Goal: Transaction & Acquisition: Book appointment/travel/reservation

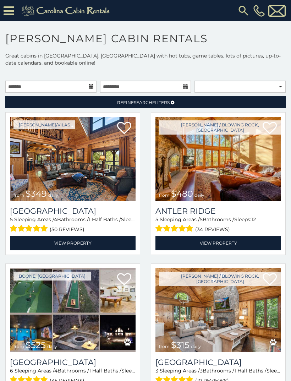
click at [32, 163] on img at bounding box center [73, 159] width 126 height 84
click at [241, 89] on select "**********" at bounding box center [240, 87] width 91 height 12
click at [276, 84] on select "**********" at bounding box center [240, 87] width 91 height 12
select select "**********"
click at [215, 100] on link "Refine Search Filters" at bounding box center [145, 102] width 281 height 12
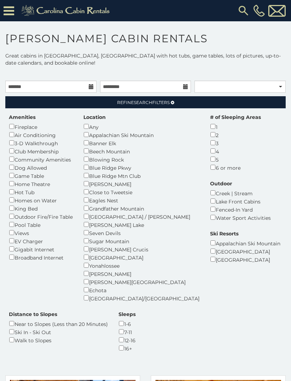
click at [210, 163] on div "6 or more" at bounding box center [235, 167] width 51 height 8
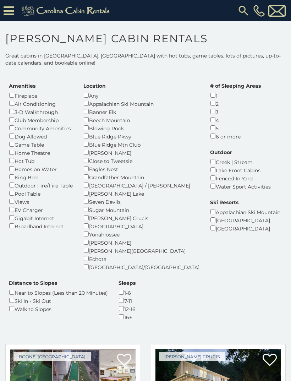
scroll to position [32, 0]
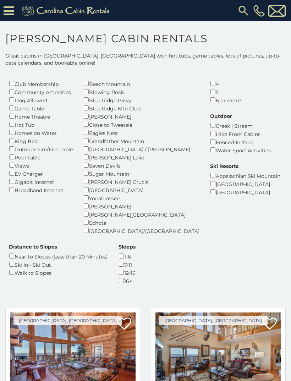
scroll to position [75, 0]
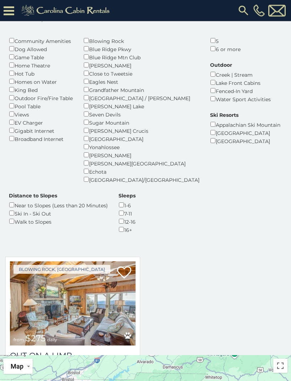
scroll to position [58, 0]
click at [126, 293] on img at bounding box center [73, 304] width 126 height 84
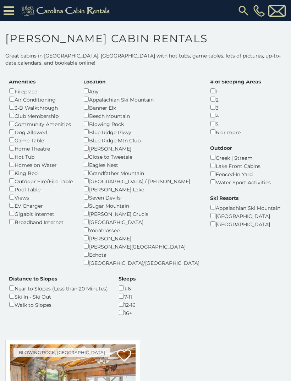
scroll to position [34, 0]
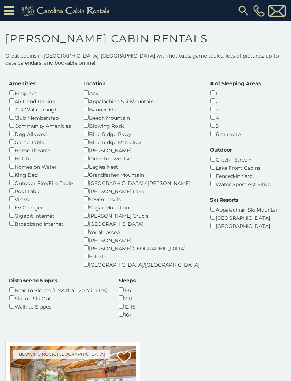
click at [18, 11] on img at bounding box center [67, 11] width 98 height 14
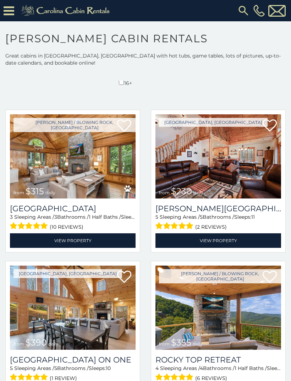
scroll to position [266, 0]
click at [251, 166] on img at bounding box center [219, 156] width 126 height 84
click at [234, 152] on img at bounding box center [219, 156] width 126 height 84
click at [227, 204] on h3 "Rudolph Resort" at bounding box center [219, 209] width 126 height 10
click at [244, 138] on img at bounding box center [219, 156] width 126 height 84
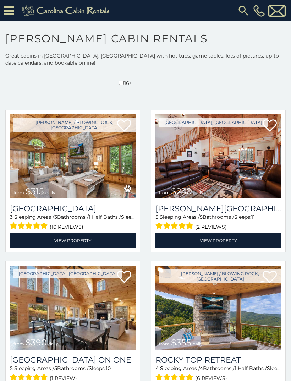
click at [216, 233] on link "View Property" at bounding box center [219, 240] width 126 height 15
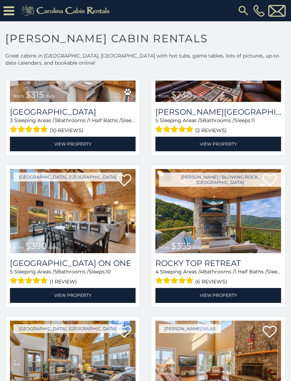
scroll to position [363, 0]
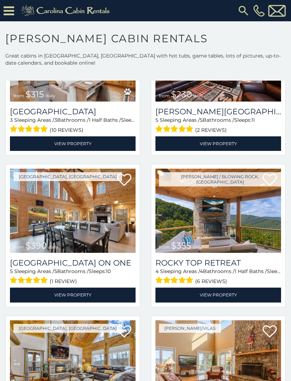
click at [110, 211] on img at bounding box center [73, 211] width 126 height 84
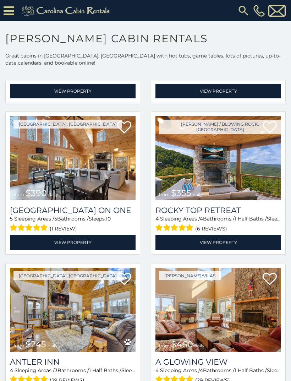
scroll to position [417, 0]
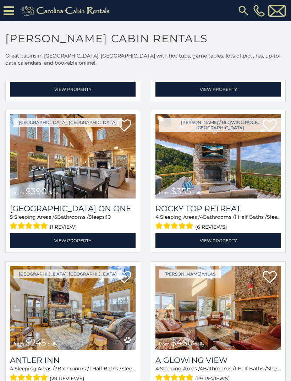
click at [226, 161] on img at bounding box center [219, 156] width 126 height 84
click at [213, 222] on span "(6 reviews)" at bounding box center [211, 226] width 32 height 9
click at [223, 233] on link "View Property" at bounding box center [219, 240] width 126 height 15
click at [227, 233] on link "View Property" at bounding box center [219, 240] width 126 height 15
click at [232, 233] on link "View Property" at bounding box center [219, 240] width 126 height 15
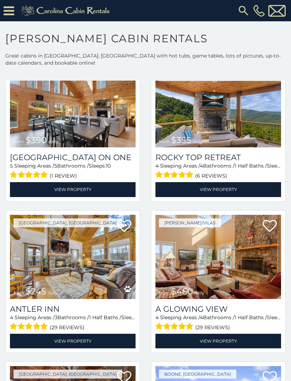
scroll to position [469, 0]
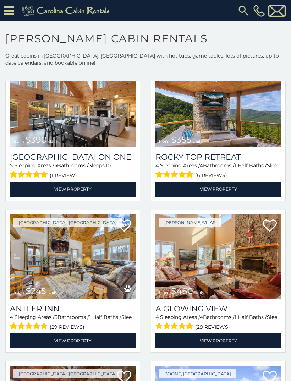
click at [113, 271] on img at bounding box center [73, 257] width 126 height 84
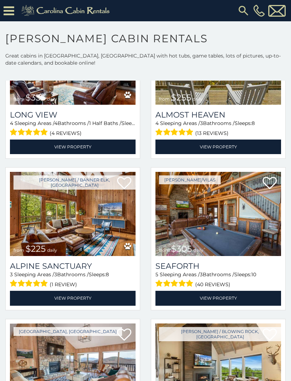
scroll to position [816, 0]
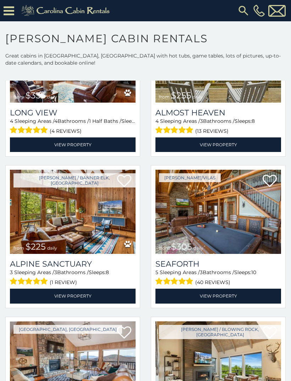
click at [253, 220] on img at bounding box center [219, 212] width 126 height 84
click at [228, 191] on img at bounding box center [219, 212] width 126 height 84
click at [231, 291] on link "View Property" at bounding box center [219, 296] width 126 height 15
click at [226, 289] on link "View Property" at bounding box center [219, 296] width 126 height 15
click at [58, 367] on img at bounding box center [73, 364] width 126 height 84
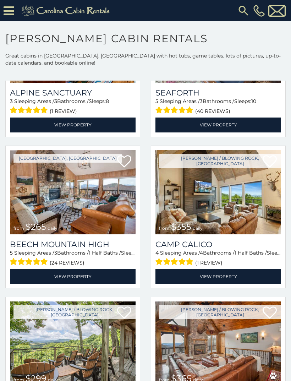
scroll to position [989, 0]
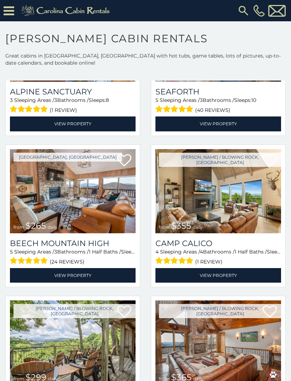
click at [120, 197] on img at bounding box center [73, 191] width 126 height 84
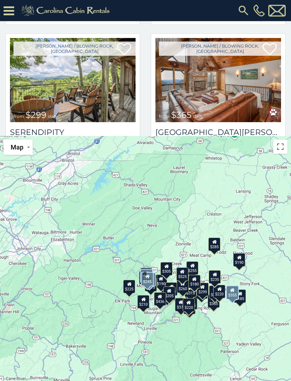
scroll to position [327, 0]
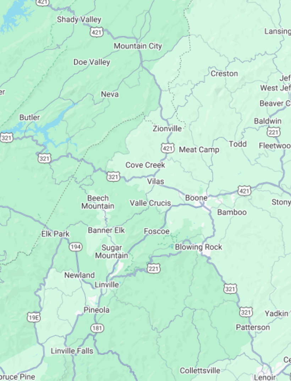
click at [107, 107] on div at bounding box center [145, 245] width 291 height 318
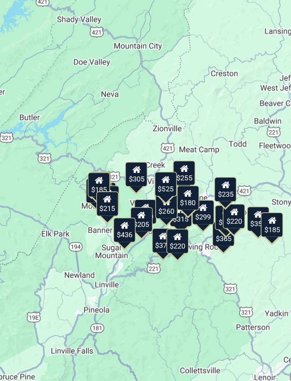
click at [189, 224] on div "$180" at bounding box center [195, 231] width 12 height 14
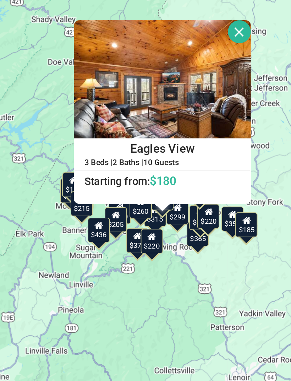
click at [186, 235] on icon at bounding box center [188, 237] width 5 height 5
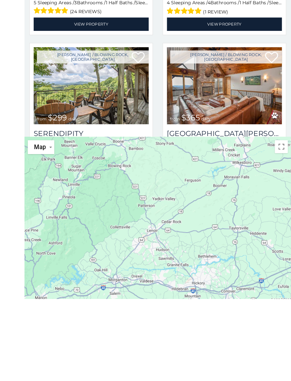
scroll to position [327, 0]
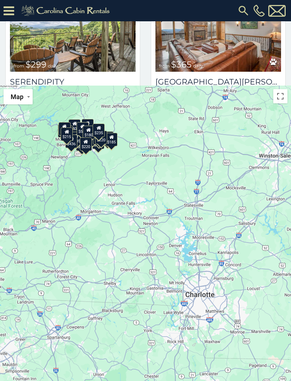
click at [13, 63] on span "from $299 daily" at bounding box center [36, 65] width 52 height 14
click at [242, 87] on span "1 Half Baths /" at bounding box center [251, 90] width 32 height 6
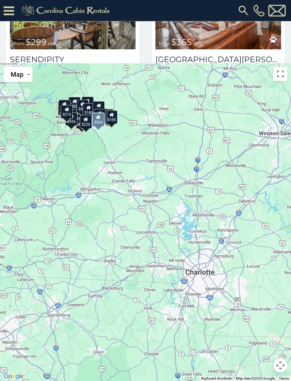
scroll to position [350, 0]
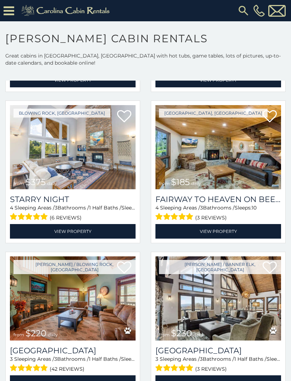
scroll to position [1657, 0]
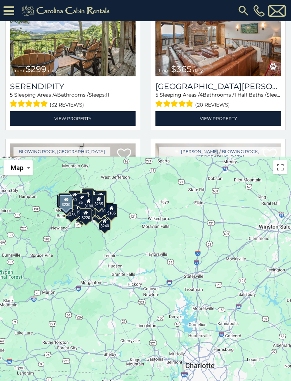
scroll to position [1057, 0]
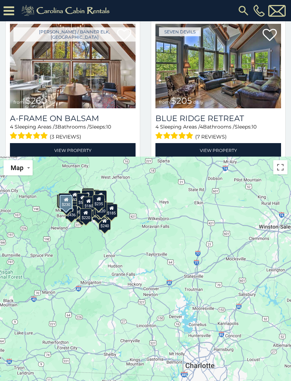
scroll to position [1780, 0]
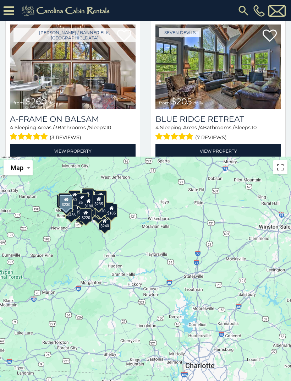
click at [230, 145] on link "View Property" at bounding box center [219, 151] width 126 height 15
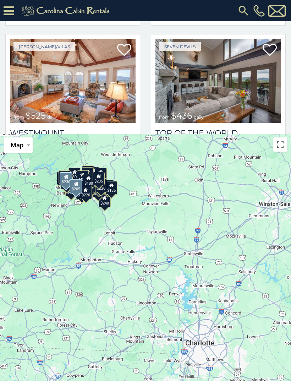
scroll to position [1902, 0]
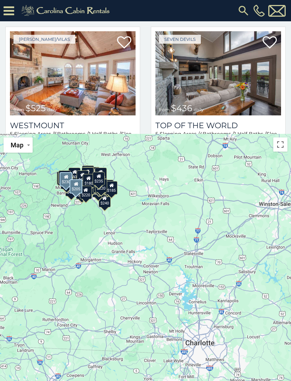
click at [286, 153] on div "$355 $245 $460 $335 $255 $355 $160 $226 $375 $185 $260 $205 $525 $215 $235 $300…" at bounding box center [145, 293] width 291 height 318
click at [280, 146] on button "Toggle fullscreen view" at bounding box center [281, 145] width 14 height 14
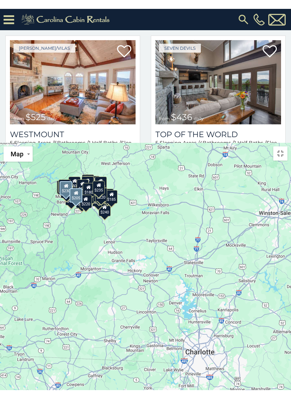
scroll to position [9, 0]
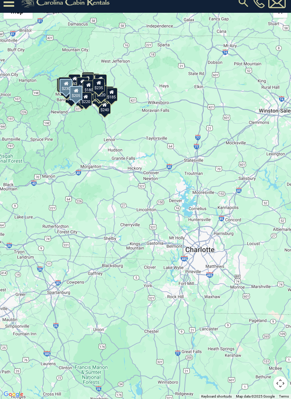
click at [276, 12] on button "Toggle fullscreen view" at bounding box center [281, 11] width 14 height 14
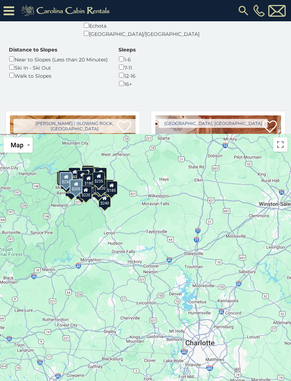
scroll to position [0, 0]
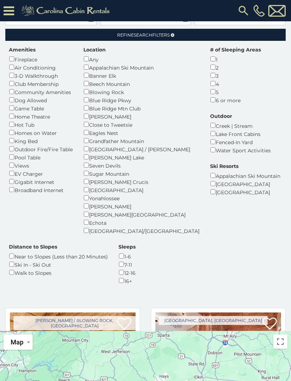
scroll to position [74, 0]
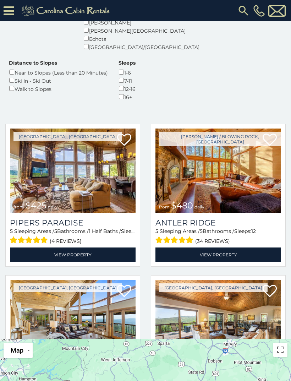
scroll to position [188, 0]
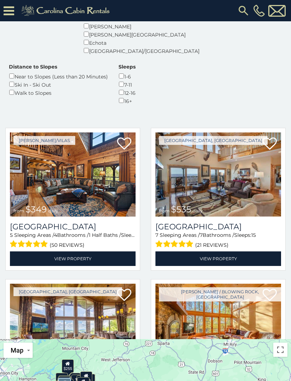
click at [236, 252] on link "View Property" at bounding box center [219, 259] width 126 height 15
click at [228, 167] on img at bounding box center [219, 175] width 126 height 84
click at [215, 252] on link "View Property" at bounding box center [219, 259] width 126 height 15
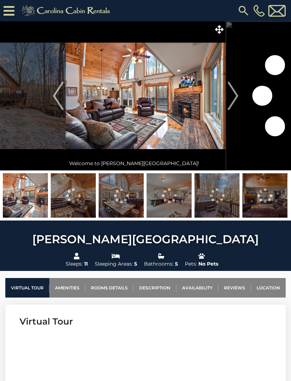
click at [232, 101] on img "Next" at bounding box center [233, 96] width 11 height 28
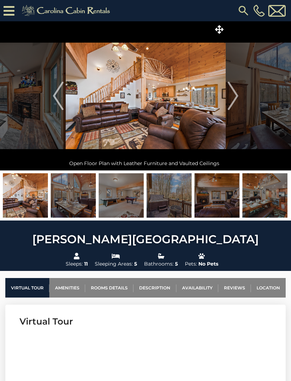
click at [234, 98] on img "Next" at bounding box center [233, 96] width 11 height 28
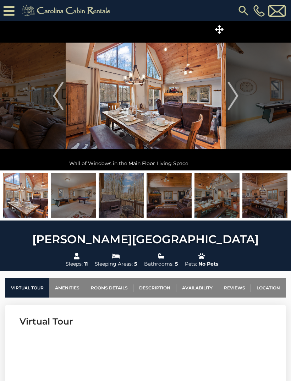
click at [236, 98] on img "Next" at bounding box center [233, 96] width 11 height 28
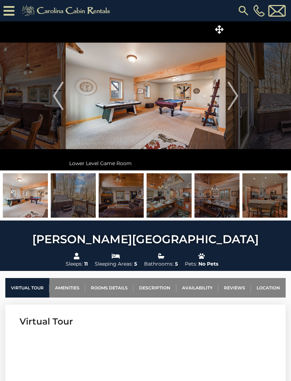
click at [235, 94] on img "Next" at bounding box center [233, 96] width 11 height 28
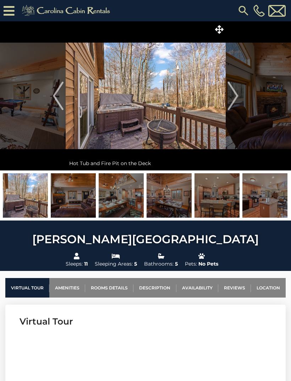
click at [238, 92] on img "Next" at bounding box center [233, 96] width 11 height 28
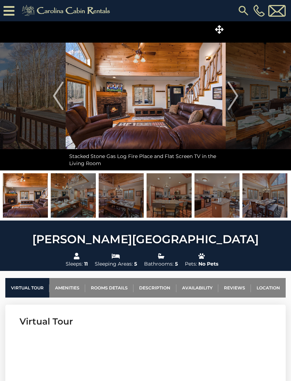
click at [237, 97] on img "Next" at bounding box center [233, 96] width 11 height 28
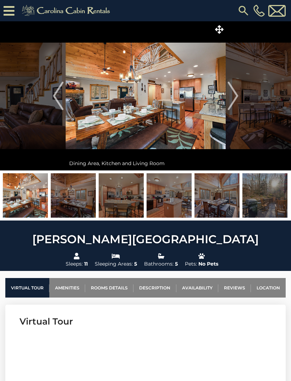
click at [237, 97] on img "Next" at bounding box center [233, 96] width 11 height 28
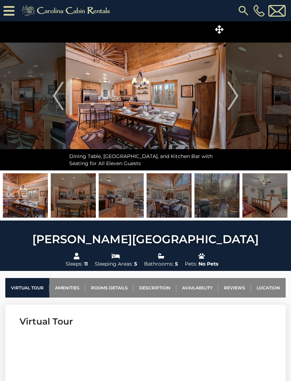
click at [234, 100] on img "Next" at bounding box center [233, 96] width 11 height 28
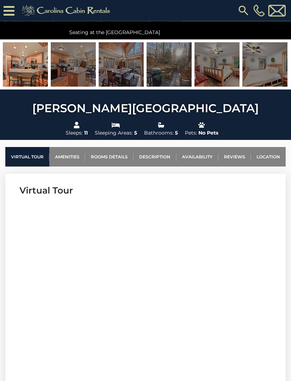
scroll to position [140, 0]
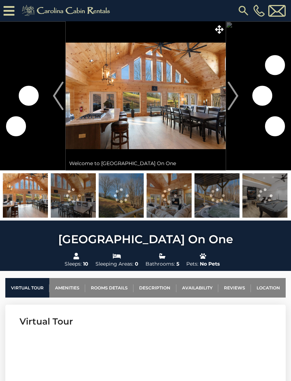
click at [234, 98] on img "Next" at bounding box center [233, 96] width 11 height 28
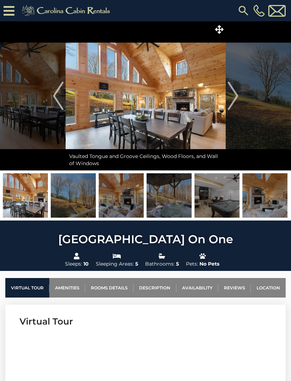
click at [236, 97] on img "Next" at bounding box center [233, 96] width 11 height 28
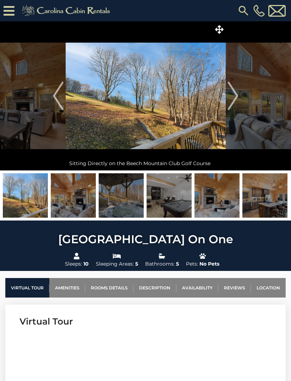
click at [232, 98] on img "Next" at bounding box center [233, 96] width 11 height 28
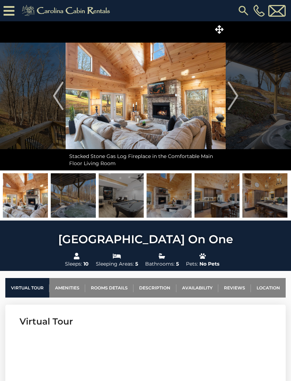
click at [237, 100] on img "Next" at bounding box center [233, 96] width 11 height 28
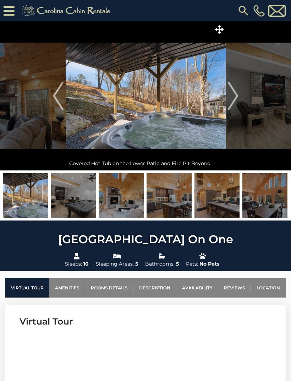
click at [238, 101] on img "Next" at bounding box center [233, 96] width 11 height 28
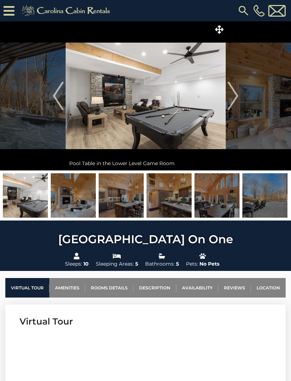
click at [236, 100] on img "Next" at bounding box center [233, 96] width 11 height 28
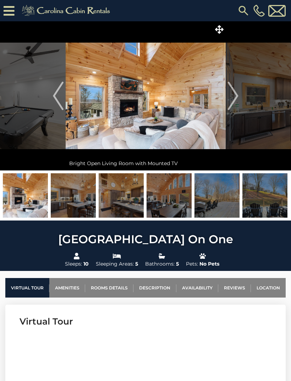
click at [236, 101] on img "Next" at bounding box center [233, 96] width 11 height 28
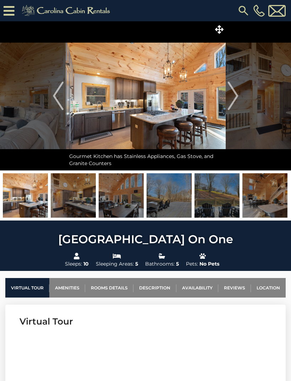
click at [237, 101] on img "Next" at bounding box center [233, 96] width 11 height 28
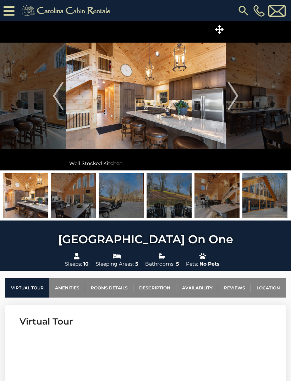
click at [234, 101] on img "Next" at bounding box center [233, 96] width 11 height 28
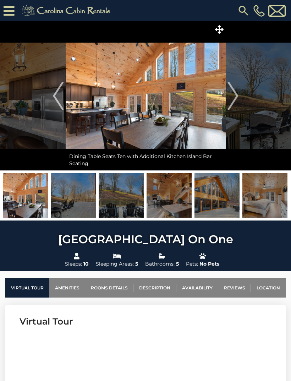
click at [236, 101] on img "Next" at bounding box center [233, 96] width 11 height 28
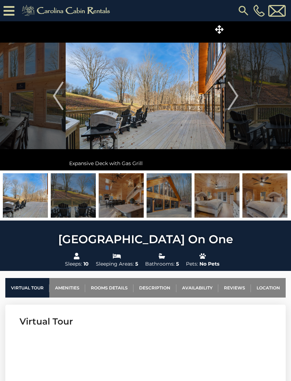
click at [236, 101] on img "Next" at bounding box center [233, 96] width 11 height 28
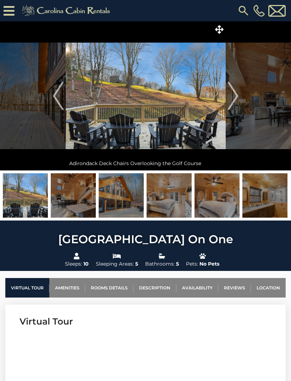
click at [237, 100] on img "Next" at bounding box center [233, 96] width 11 height 28
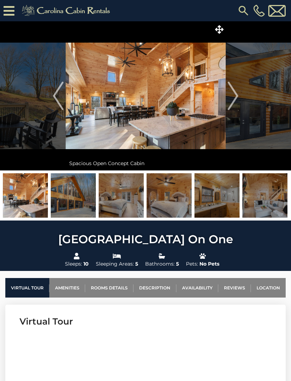
click at [237, 98] on img "Next" at bounding box center [233, 96] width 11 height 28
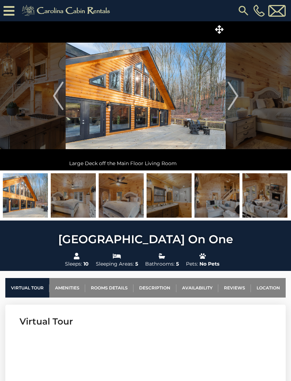
click at [237, 97] on img "Next" at bounding box center [233, 96] width 11 height 28
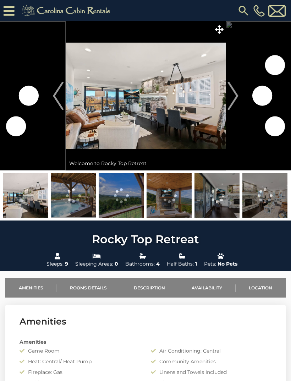
click at [236, 101] on img "Next" at bounding box center [233, 96] width 11 height 28
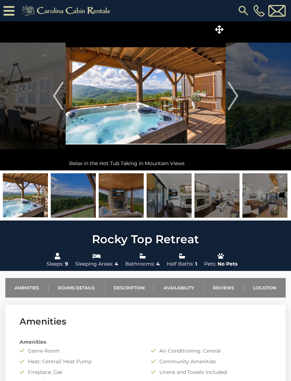
click at [236, 96] on img "Next" at bounding box center [233, 96] width 11 height 28
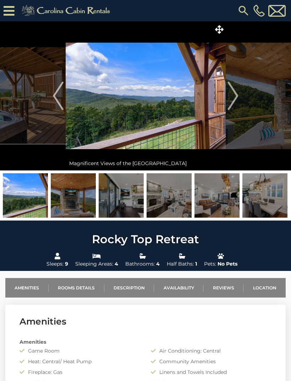
click at [234, 90] on img "Next" at bounding box center [233, 96] width 11 height 28
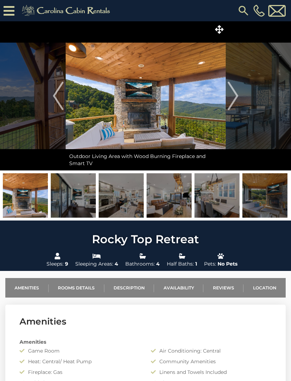
click at [237, 90] on img "Next" at bounding box center [233, 96] width 11 height 28
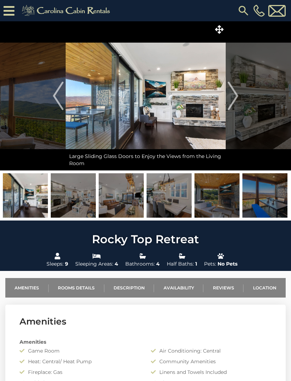
click at [236, 90] on img "Next" at bounding box center [233, 96] width 11 height 28
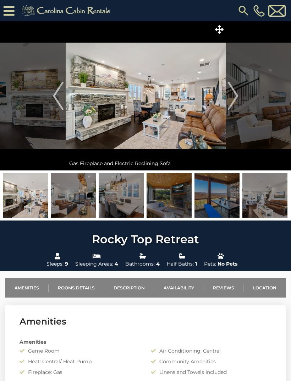
click at [234, 94] on img "Next" at bounding box center [233, 96] width 11 height 28
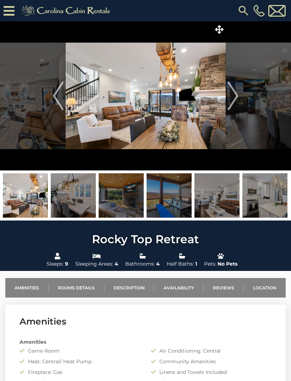
click at [233, 96] on img "Next" at bounding box center [233, 96] width 11 height 28
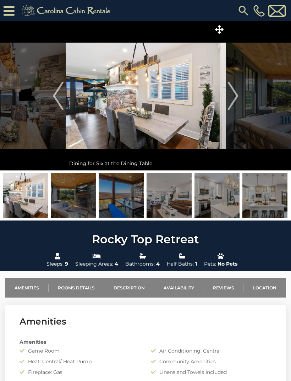
click at [234, 97] on img "Next" at bounding box center [233, 96] width 11 height 28
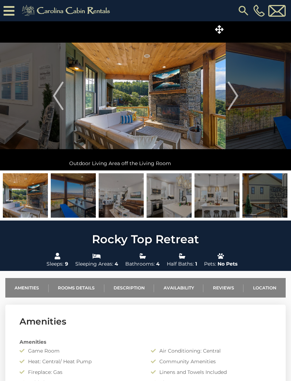
click at [234, 97] on img "Next" at bounding box center [233, 96] width 11 height 28
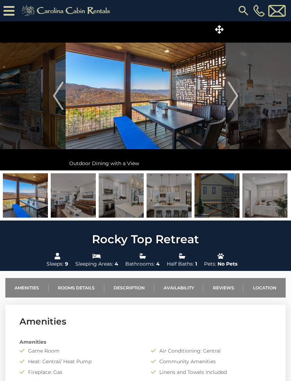
click at [233, 96] on img "Next" at bounding box center [233, 96] width 11 height 28
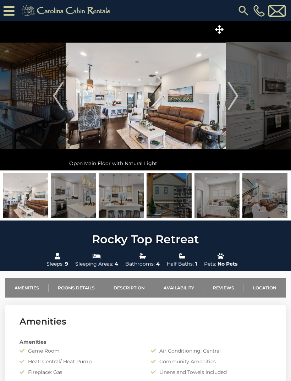
click at [233, 96] on img "Next" at bounding box center [233, 96] width 11 height 28
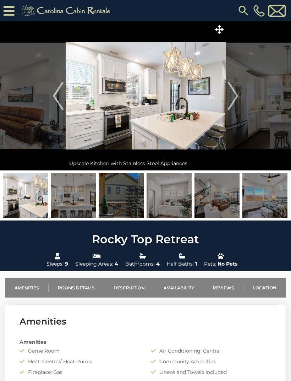
click at [232, 98] on img "Next" at bounding box center [233, 96] width 11 height 28
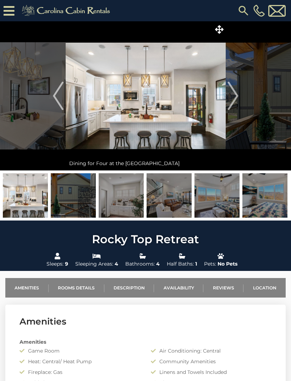
click at [233, 95] on img "Next" at bounding box center [233, 96] width 11 height 28
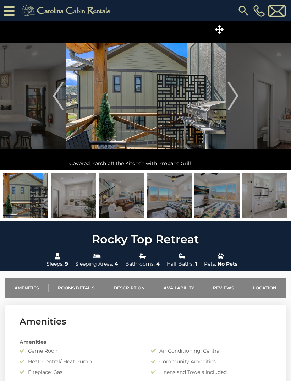
click at [232, 94] on img "Next" at bounding box center [233, 96] width 11 height 28
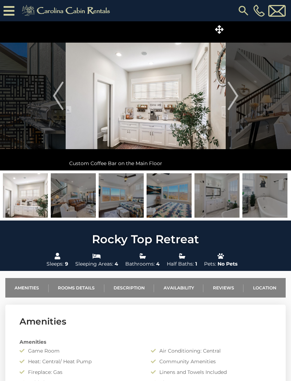
click at [232, 96] on img "Next" at bounding box center [233, 96] width 11 height 28
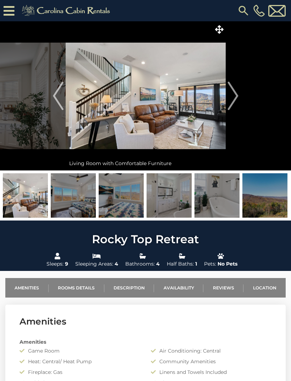
click at [232, 95] on img "Next" at bounding box center [233, 96] width 11 height 28
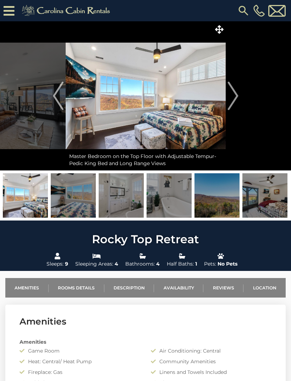
click at [233, 93] on img "Next" at bounding box center [233, 96] width 11 height 28
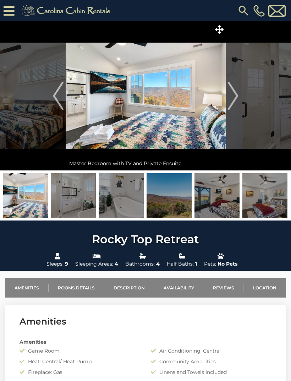
click at [234, 94] on img "Next" at bounding box center [233, 96] width 11 height 28
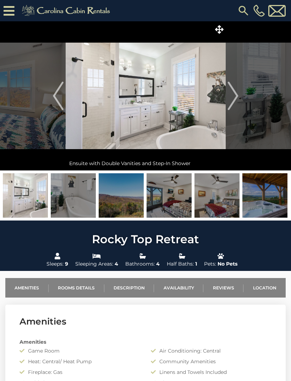
click at [240, 101] on button "Next" at bounding box center [233, 95] width 15 height 149
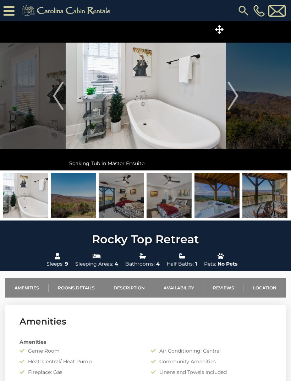
click at [235, 101] on img "Next" at bounding box center [233, 96] width 11 height 28
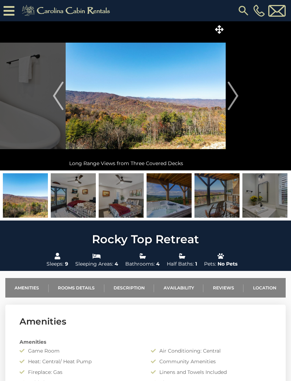
click at [235, 100] on img "Next" at bounding box center [233, 96] width 11 height 28
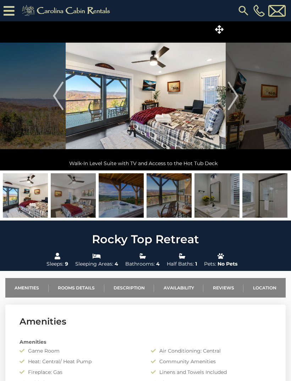
click at [235, 100] on img "Next" at bounding box center [233, 96] width 11 height 28
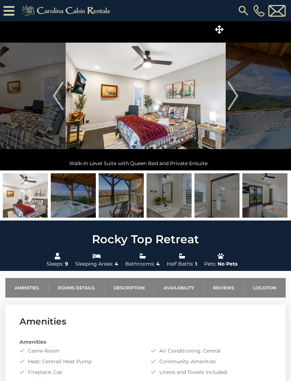
click at [239, 97] on button "Next" at bounding box center [233, 95] width 15 height 149
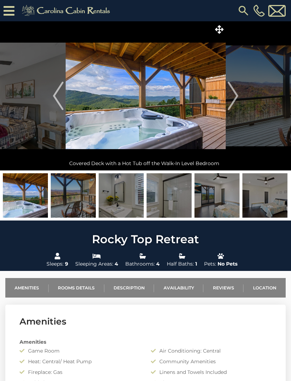
click at [236, 102] on img "Next" at bounding box center [233, 96] width 11 height 28
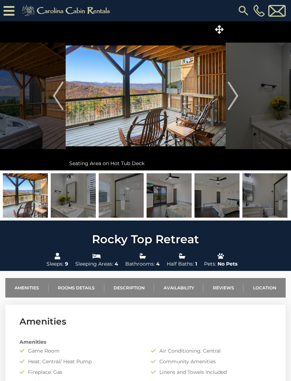
click at [235, 99] on img "Next" at bounding box center [233, 96] width 11 height 28
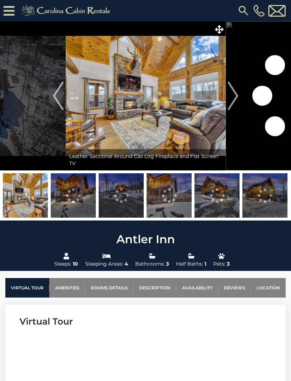
click at [235, 98] on img "Next" at bounding box center [233, 96] width 11 height 28
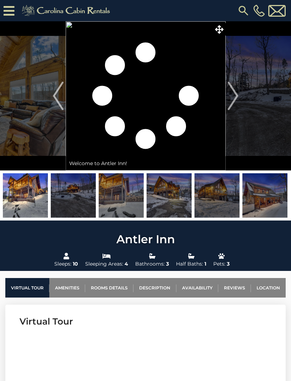
click at [237, 88] on img "Next" at bounding box center [233, 96] width 11 height 28
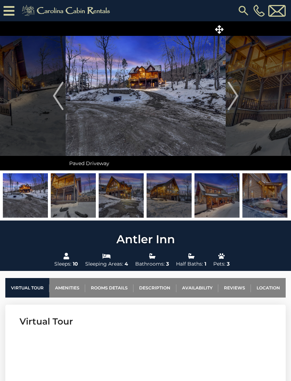
click at [236, 95] on img "Next" at bounding box center [233, 96] width 11 height 28
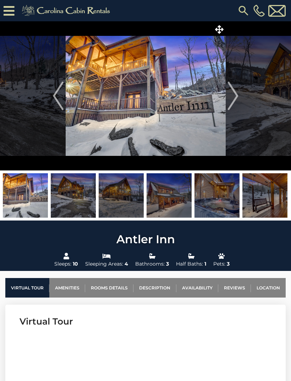
click at [237, 97] on img "Next" at bounding box center [233, 96] width 11 height 28
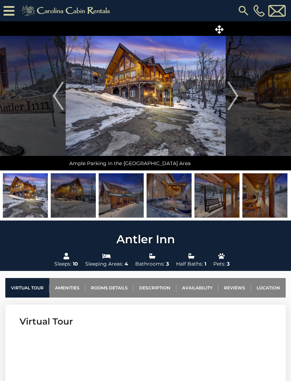
click at [238, 93] on img "Next" at bounding box center [233, 96] width 11 height 28
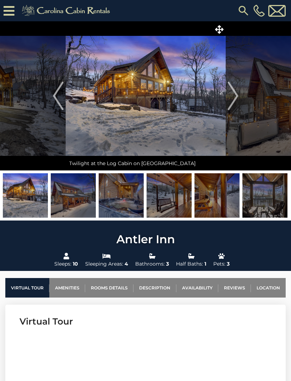
click at [237, 99] on img "Next" at bounding box center [233, 96] width 11 height 28
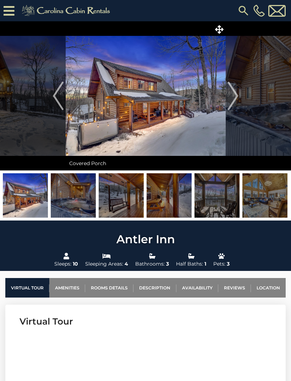
click at [236, 99] on img "Next" at bounding box center [233, 96] width 11 height 28
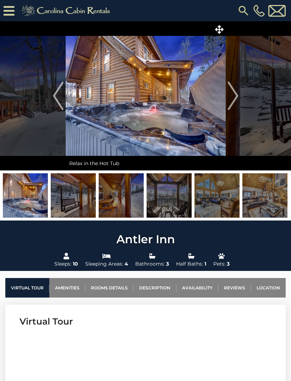
click at [236, 95] on img "Next" at bounding box center [233, 96] width 11 height 28
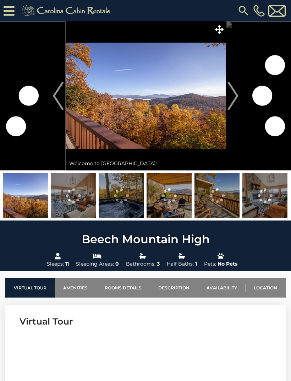
click at [235, 99] on img "Next" at bounding box center [233, 96] width 11 height 28
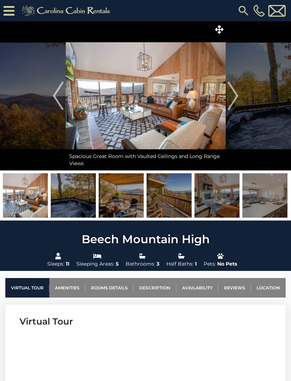
click at [238, 97] on img "Next" at bounding box center [233, 96] width 11 height 28
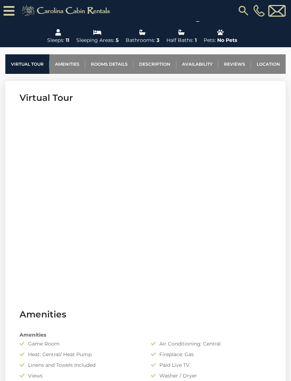
scroll to position [224, 0]
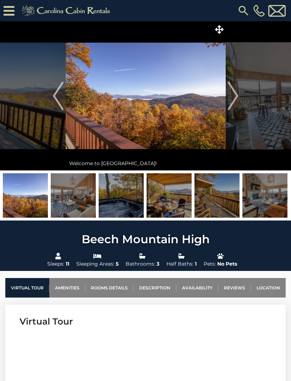
click at [234, 95] on img "Next" at bounding box center [233, 96] width 11 height 28
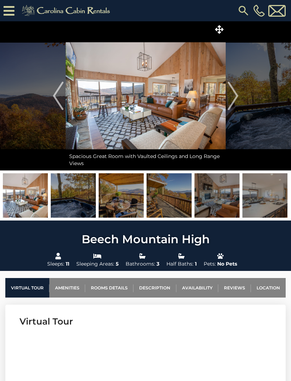
click at [232, 103] on img "Next" at bounding box center [233, 96] width 11 height 28
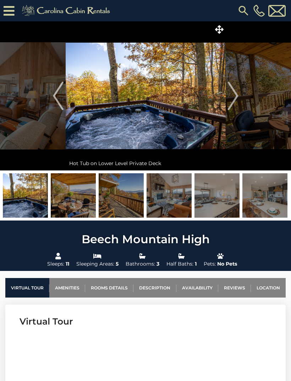
click at [232, 103] on img "Next" at bounding box center [233, 96] width 11 height 28
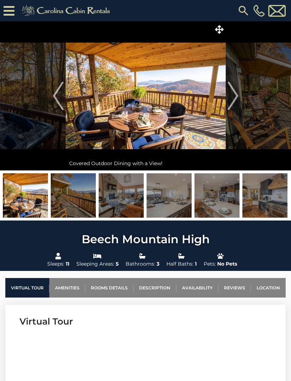
click at [232, 105] on img "Next" at bounding box center [233, 96] width 11 height 28
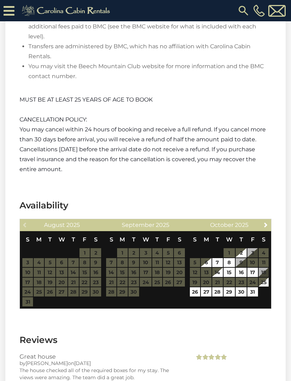
scroll to position [1356, 0]
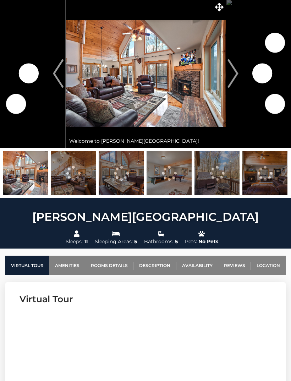
scroll to position [22, 0]
click at [233, 77] on img "Next" at bounding box center [233, 73] width 11 height 28
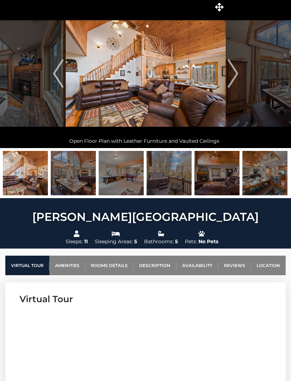
click at [233, 72] on img "Next" at bounding box center [233, 73] width 11 height 28
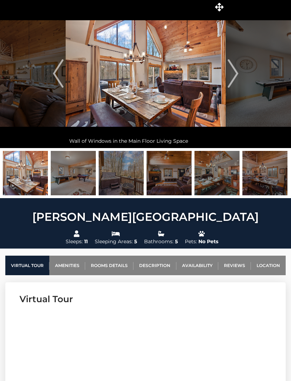
click at [230, 73] on img "Next" at bounding box center [233, 73] width 11 height 28
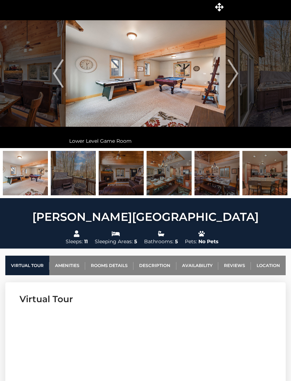
click at [231, 72] on img "Next" at bounding box center [233, 73] width 11 height 28
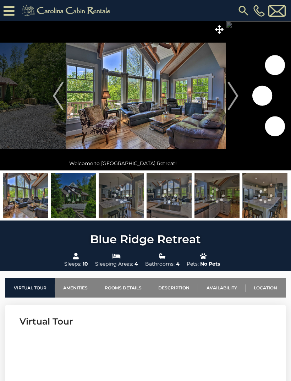
click at [238, 99] on img "Next" at bounding box center [233, 96] width 11 height 28
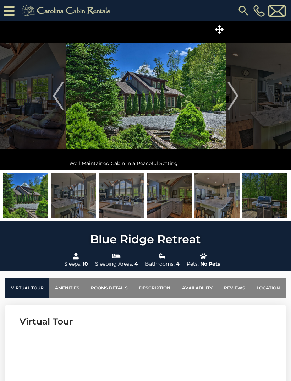
click at [230, 99] on img "Next" at bounding box center [233, 96] width 11 height 28
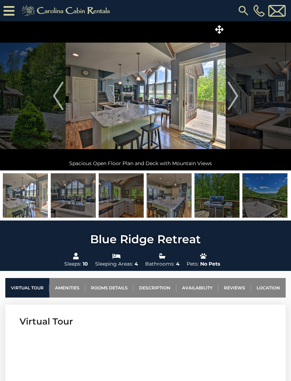
click at [232, 103] on img "Next" at bounding box center [233, 96] width 11 height 28
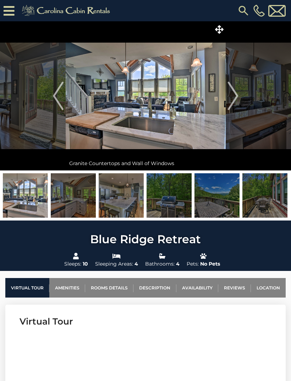
click at [234, 107] on img "Next" at bounding box center [233, 96] width 11 height 28
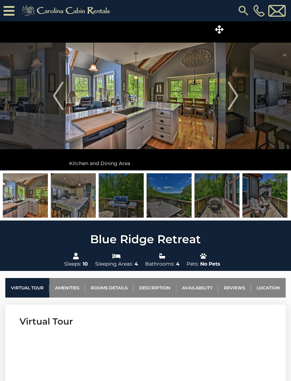
click at [233, 100] on img "Next" at bounding box center [233, 96] width 11 height 28
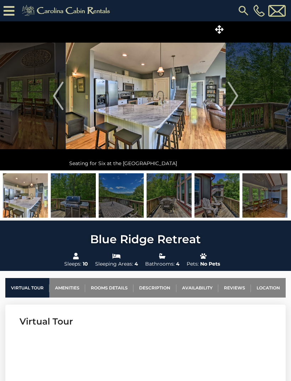
click at [232, 99] on img "Next" at bounding box center [233, 96] width 11 height 28
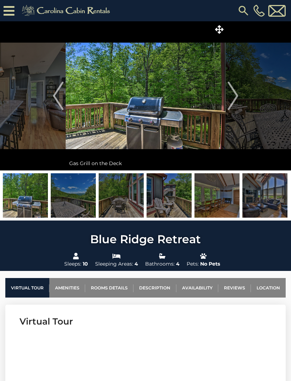
click at [231, 99] on img "Next" at bounding box center [233, 96] width 11 height 28
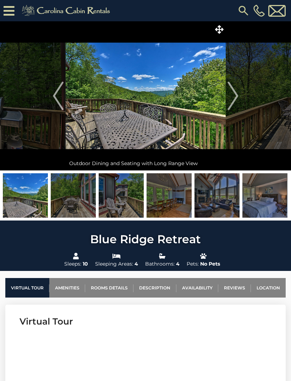
click at [230, 101] on img "Next" at bounding box center [233, 96] width 11 height 28
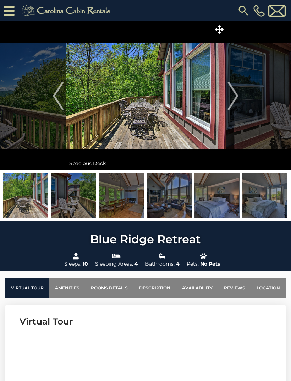
click at [226, 101] on button "Next" at bounding box center [233, 95] width 15 height 149
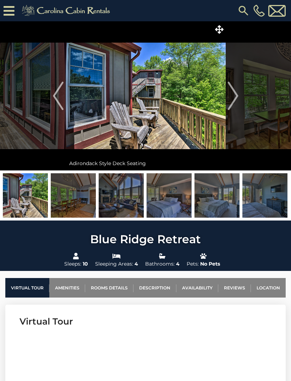
click at [229, 97] on img "Next" at bounding box center [233, 96] width 11 height 28
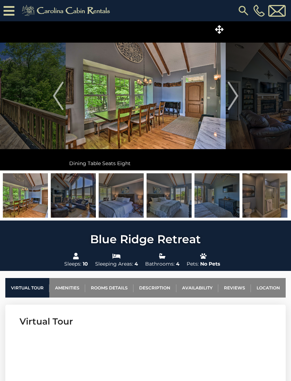
click at [227, 96] on button "Next" at bounding box center [233, 95] width 15 height 149
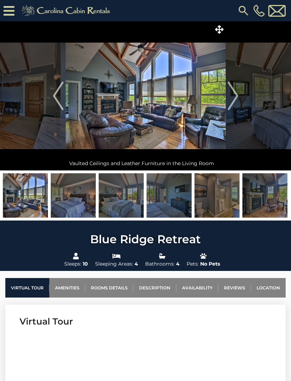
click at [228, 94] on img "Next" at bounding box center [233, 96] width 11 height 28
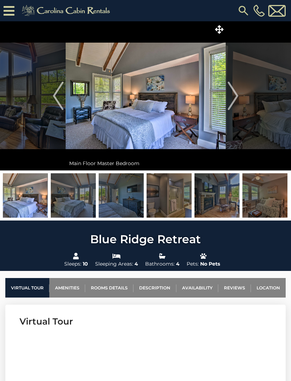
click at [227, 96] on button "Next" at bounding box center [233, 95] width 15 height 149
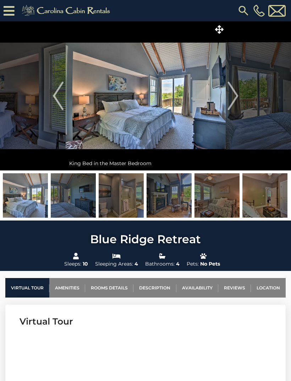
click at [227, 96] on button "Next" at bounding box center [233, 95] width 15 height 149
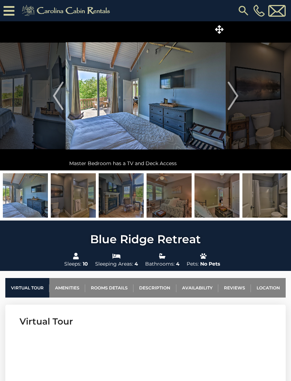
click at [227, 99] on button "Next" at bounding box center [233, 95] width 15 height 149
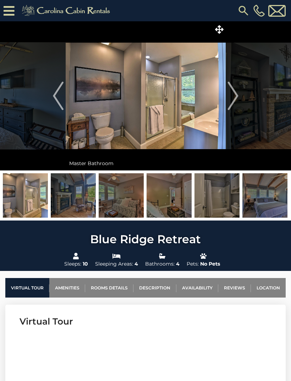
click at [226, 98] on button "Next" at bounding box center [233, 95] width 15 height 149
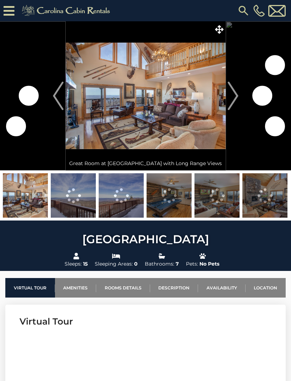
click at [237, 100] on img "Next" at bounding box center [233, 96] width 11 height 28
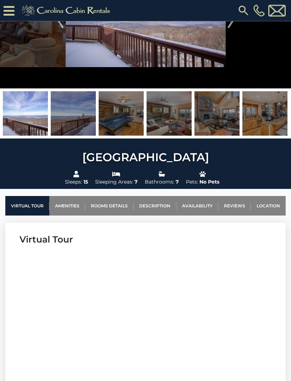
scroll to position [98, 0]
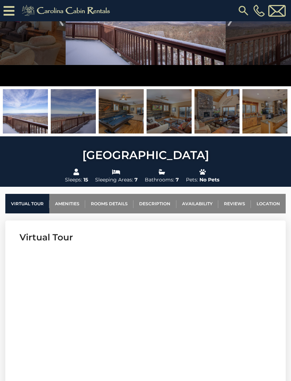
click at [208, 203] on link "Availability" at bounding box center [198, 204] width 42 height 20
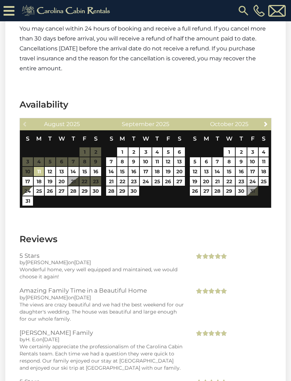
scroll to position [1687, 0]
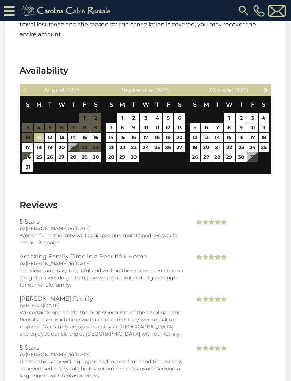
click at [270, 91] on link "Next" at bounding box center [266, 89] width 9 height 9
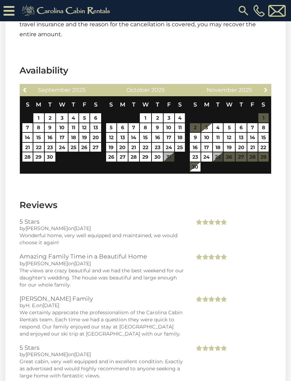
click at [270, 87] on link "Next" at bounding box center [266, 89] width 9 height 9
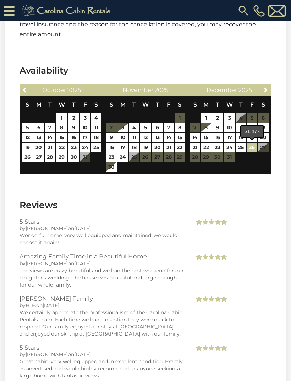
click at [253, 150] on link "26" at bounding box center [252, 147] width 10 height 9
type input "**********"
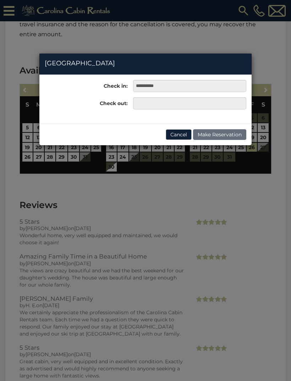
click at [201, 203] on div "**********" at bounding box center [145, 190] width 291 height 381
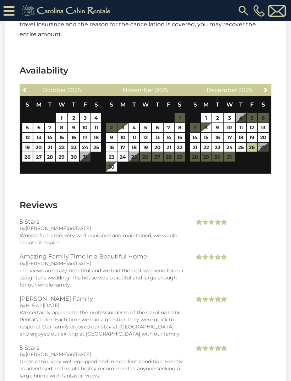
click at [200, 158] on table "S M T W T F S 1 2 3 4 5 6 7 8 9 10 11 12 13 14 15 16 17 18 19 20 21 22 23 24 25…" at bounding box center [230, 132] width 80 height 73
click at [197, 158] on table "S M T W T F S 1 2 3 4 5 6 7 8 9 10 11 12 13 14 15 16 17 18 19 20 21 22 23 24 25…" at bounding box center [230, 132] width 80 height 73
click at [198, 160] on table "S M T W T F S 1 2 3 4 5 6 7 8 9 10 11 12 13 14 15 16 17 18 19 20 21 22 23 24 25…" at bounding box center [230, 132] width 80 height 73
click at [199, 161] on table "S M T W T F S 1 2 3 4 5 6 7 8 9 10 11 12 13 14 15 16 17 18 19 20 21 22 23 24 25…" at bounding box center [230, 132] width 80 height 73
